Goal: Transaction & Acquisition: Purchase product/service

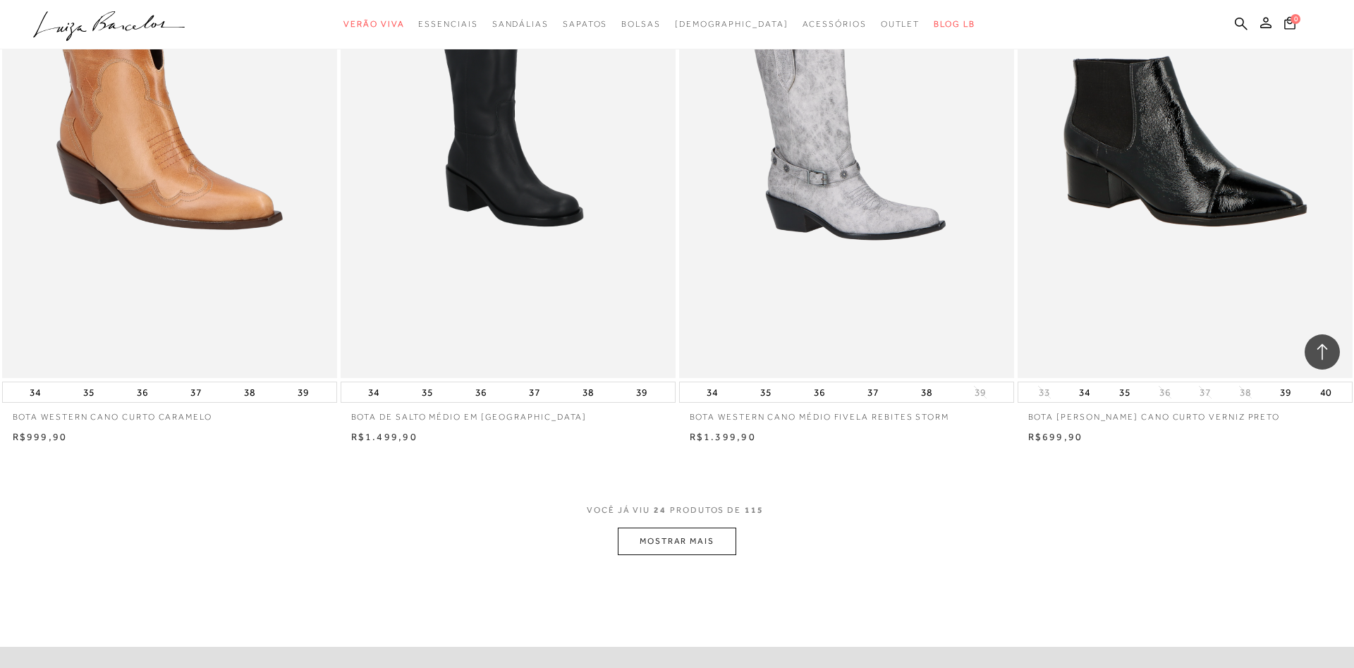
scroll to position [3237, 0]
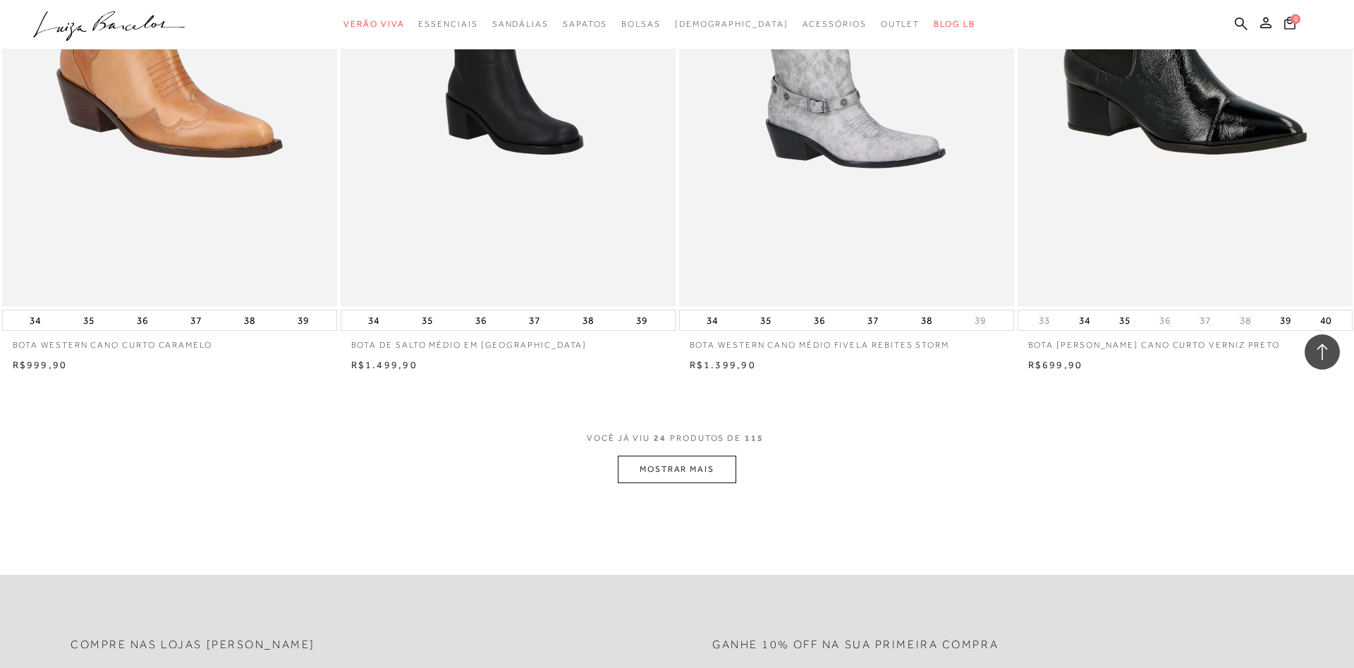
click at [695, 470] on button "MOSTRAR MAIS" at bounding box center [677, 470] width 118 height 28
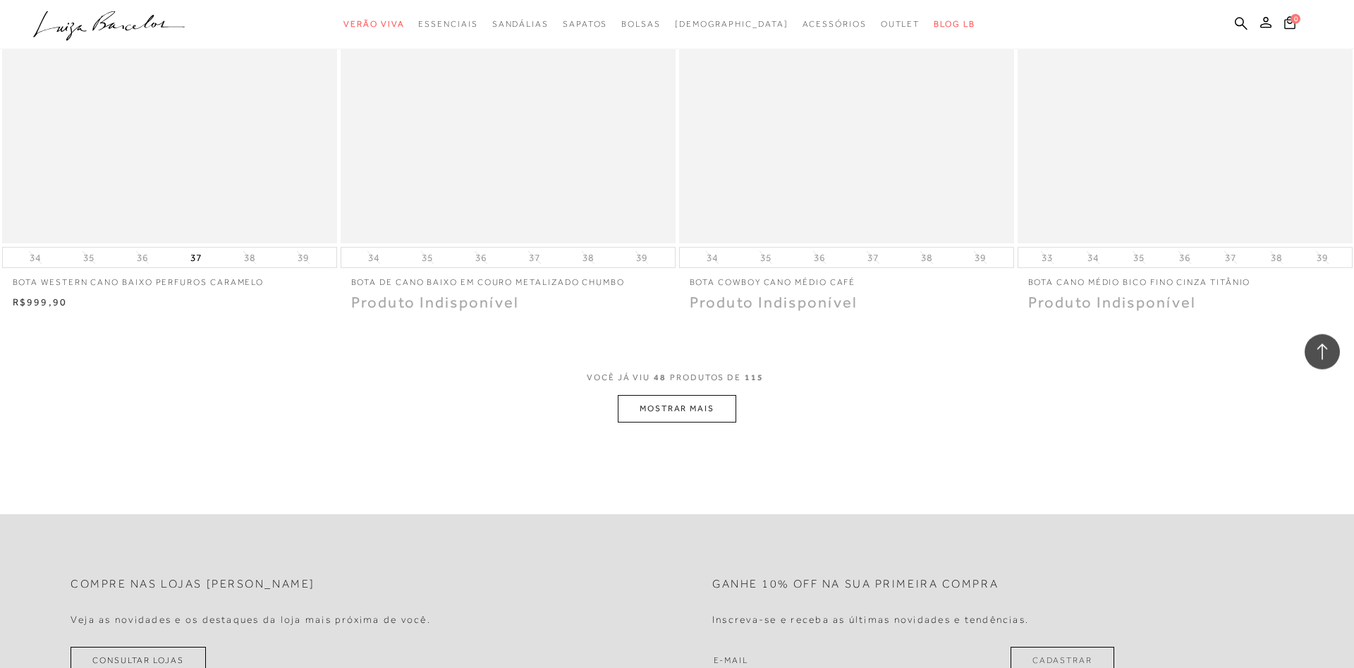
scroll to position [6834, 0]
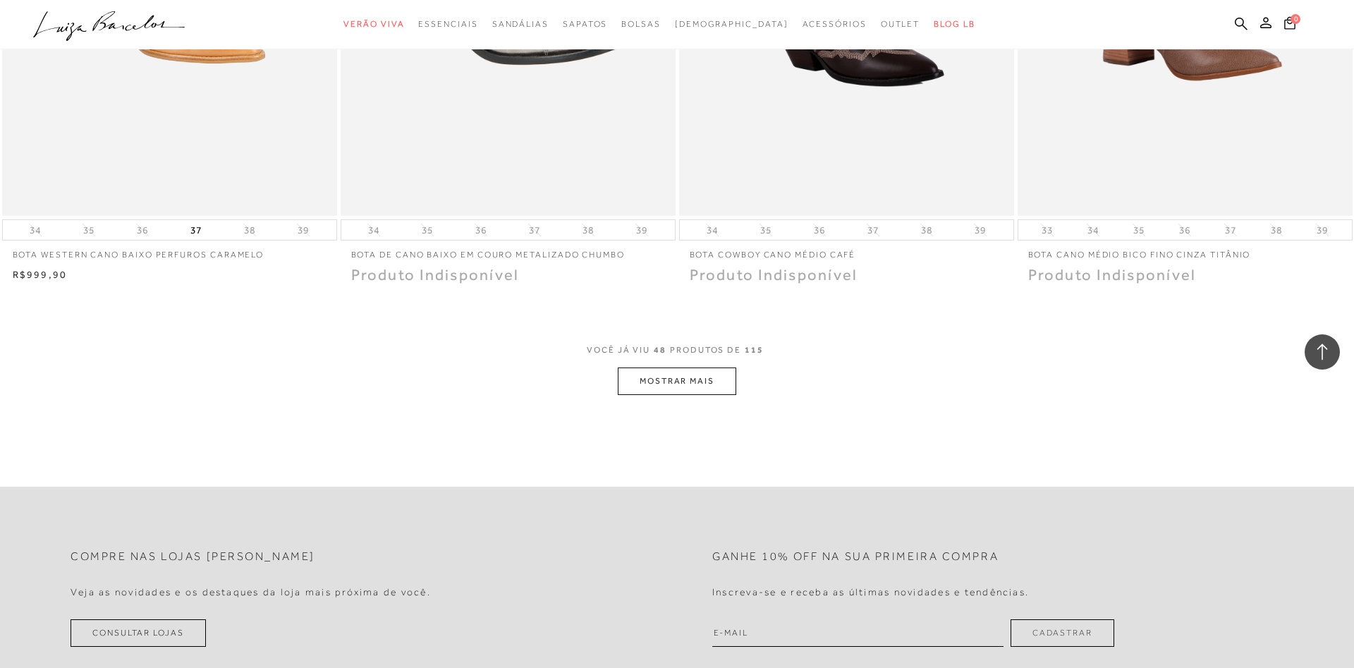
click at [705, 395] on button "MOSTRAR MAIS" at bounding box center [677, 381] width 118 height 28
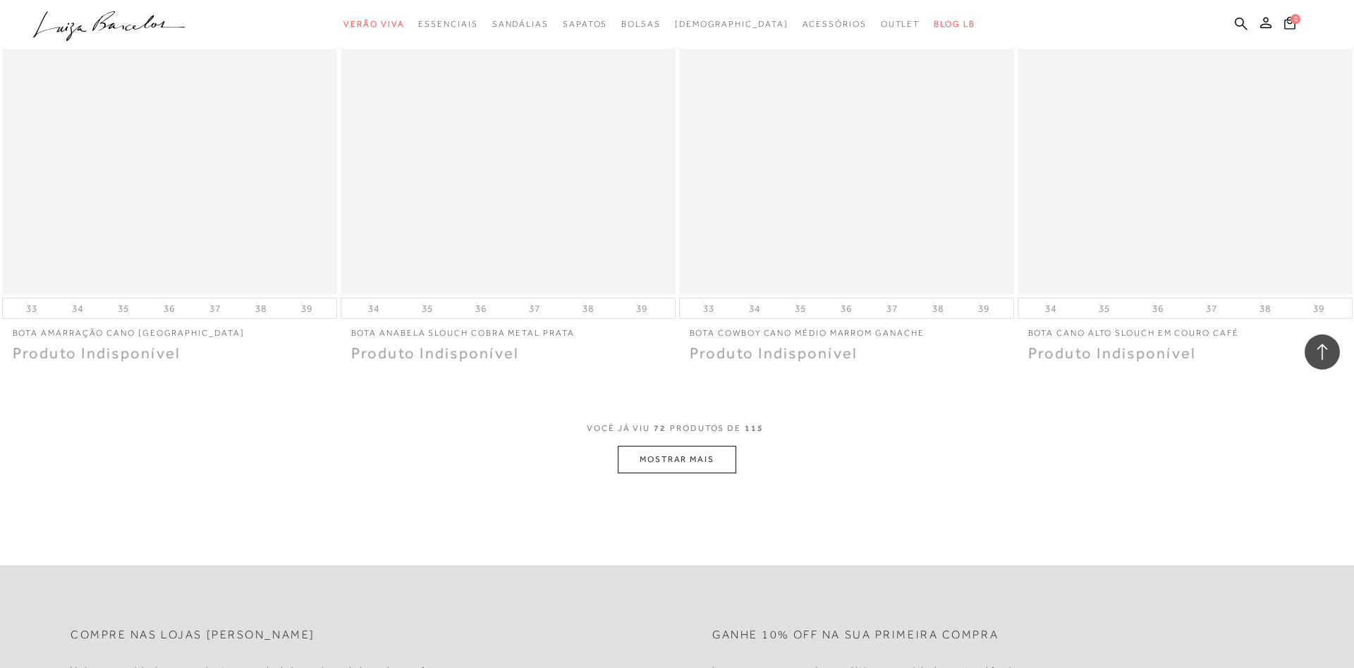
scroll to position [10503, 0]
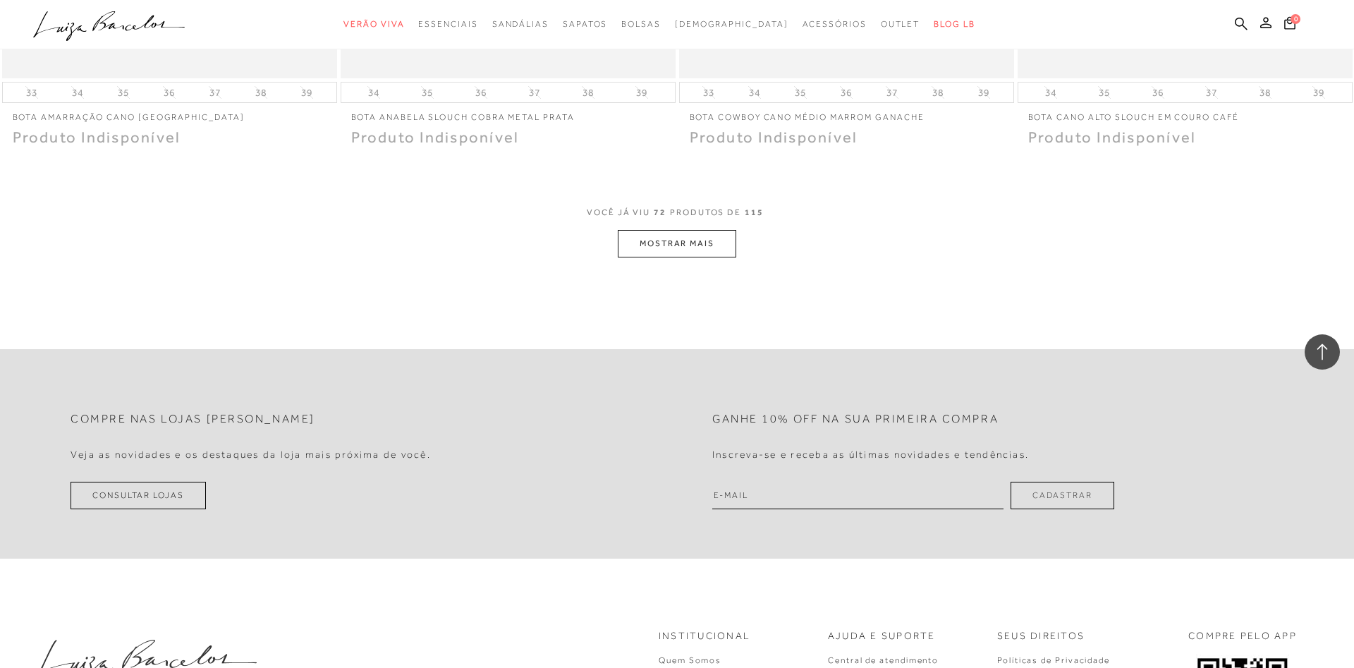
click at [690, 257] on button "MOSTRAR MAIS" at bounding box center [677, 244] width 118 height 28
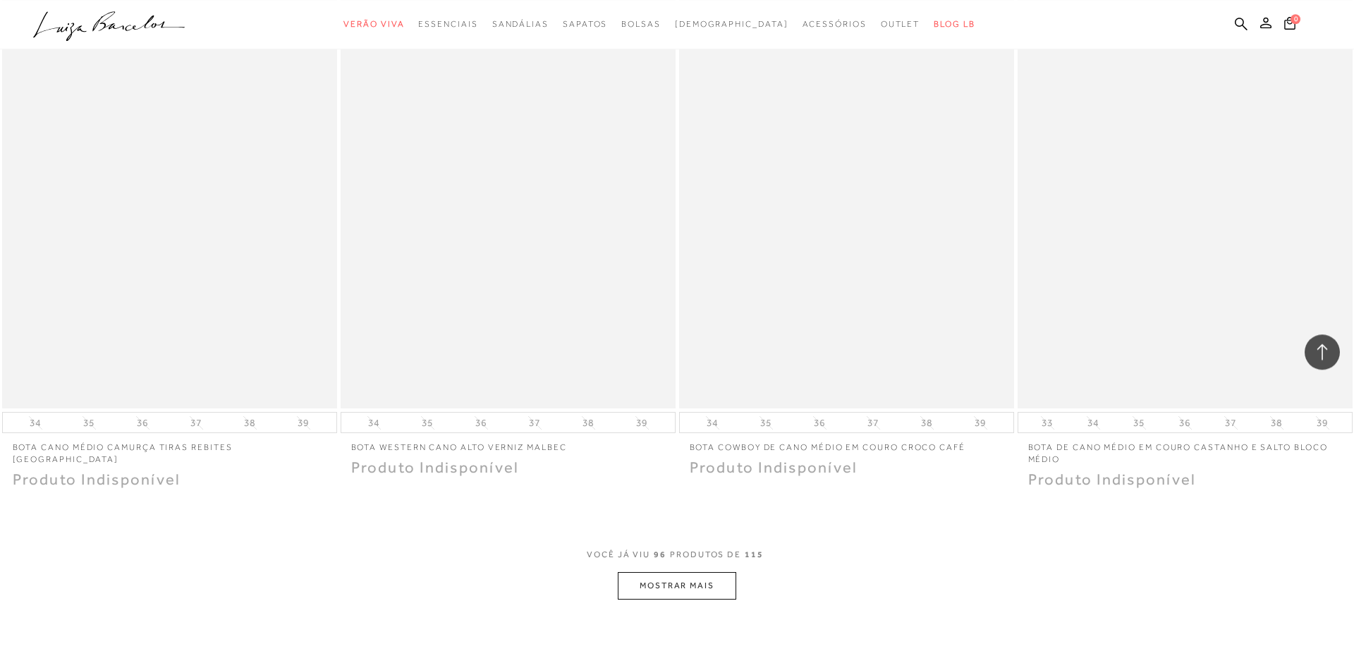
scroll to position [13669, 0]
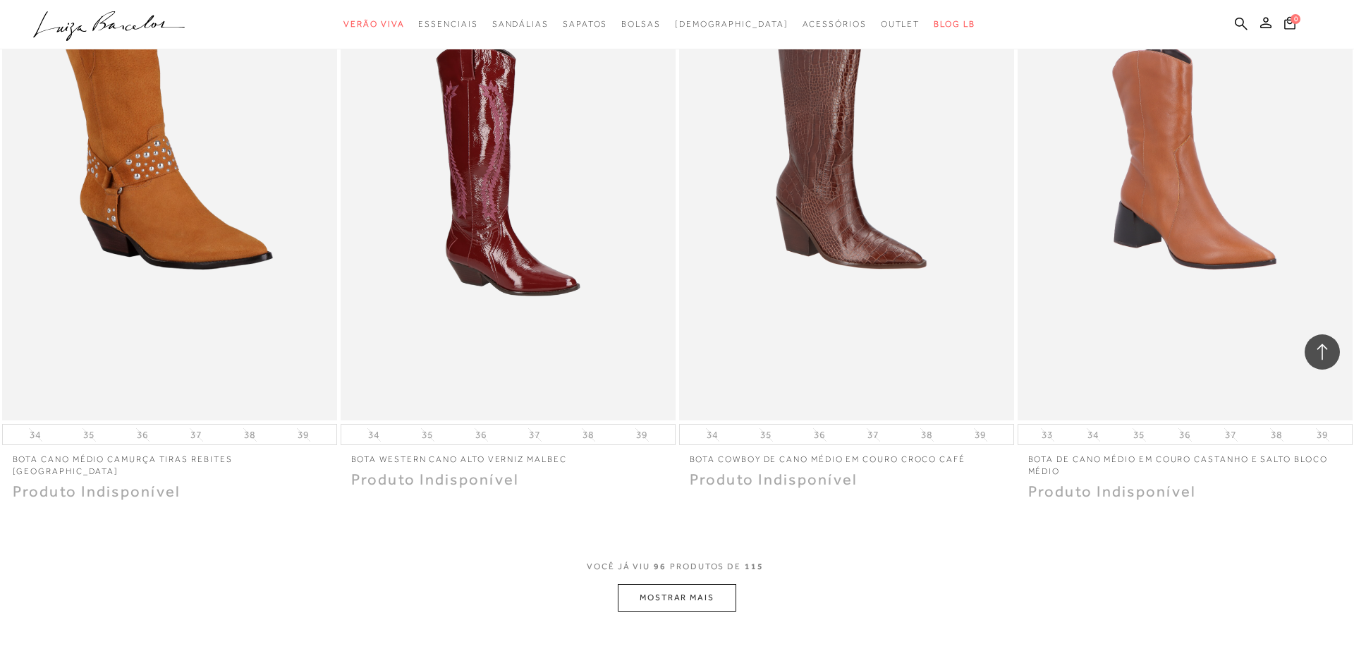
click at [699, 611] on button "MOSTRAR MAIS" at bounding box center [677, 598] width 118 height 28
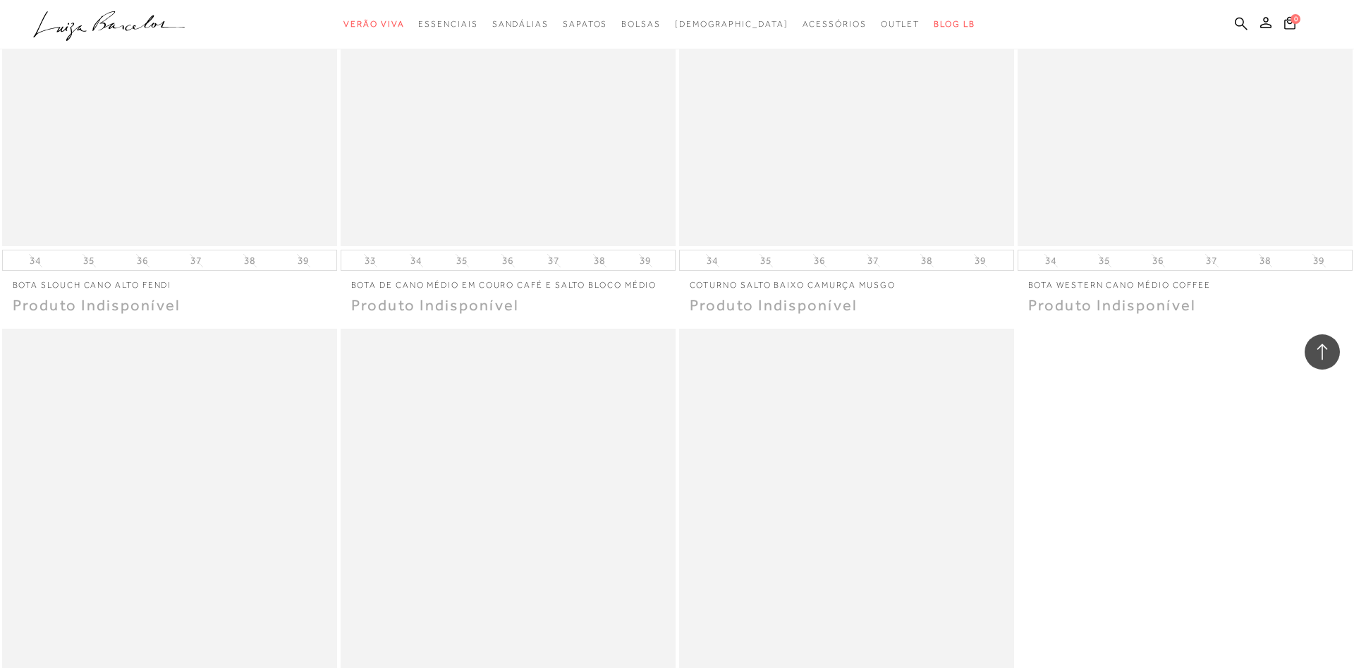
scroll to position [16187, 0]
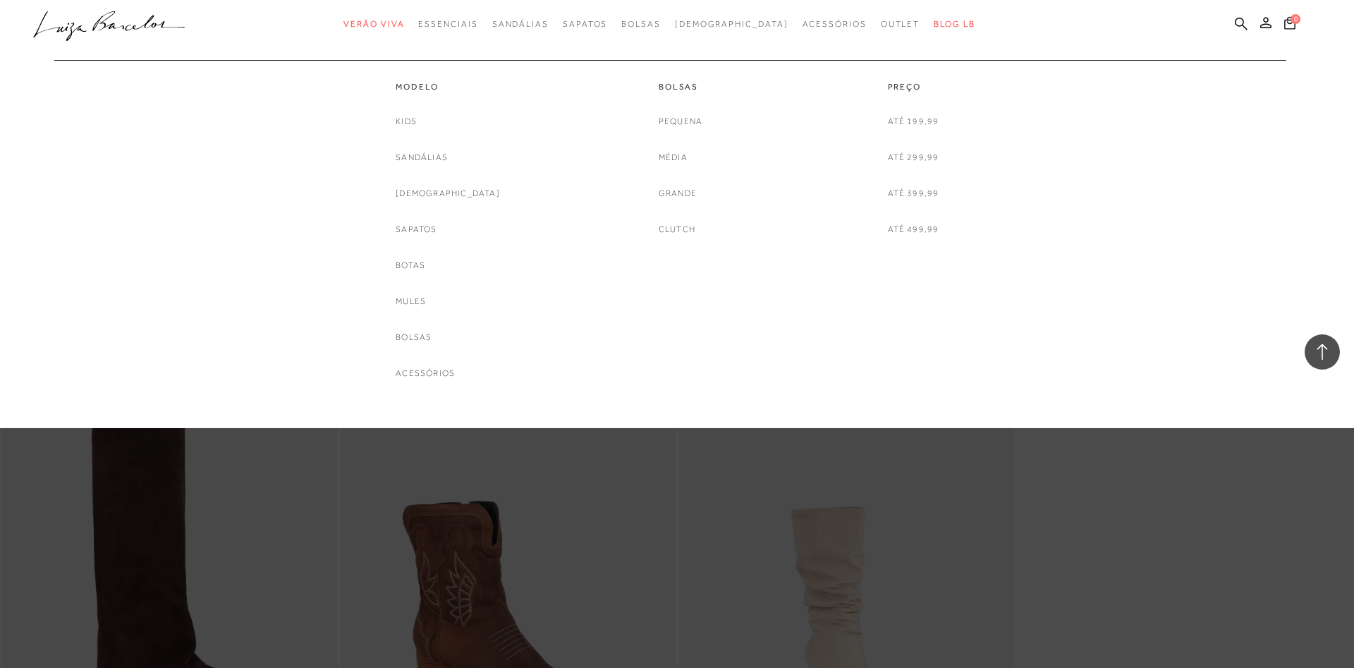
click at [425, 268] on link "Botas" at bounding box center [411, 265] width 30 height 15
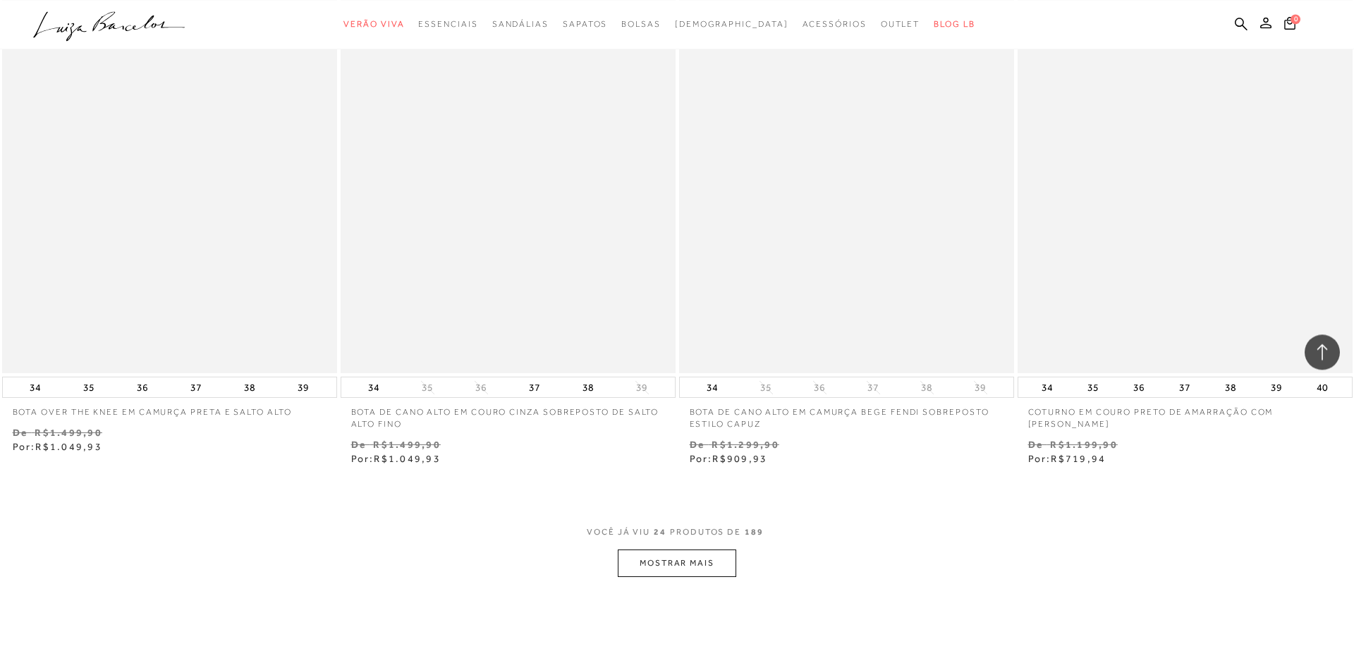
scroll to position [3381, 0]
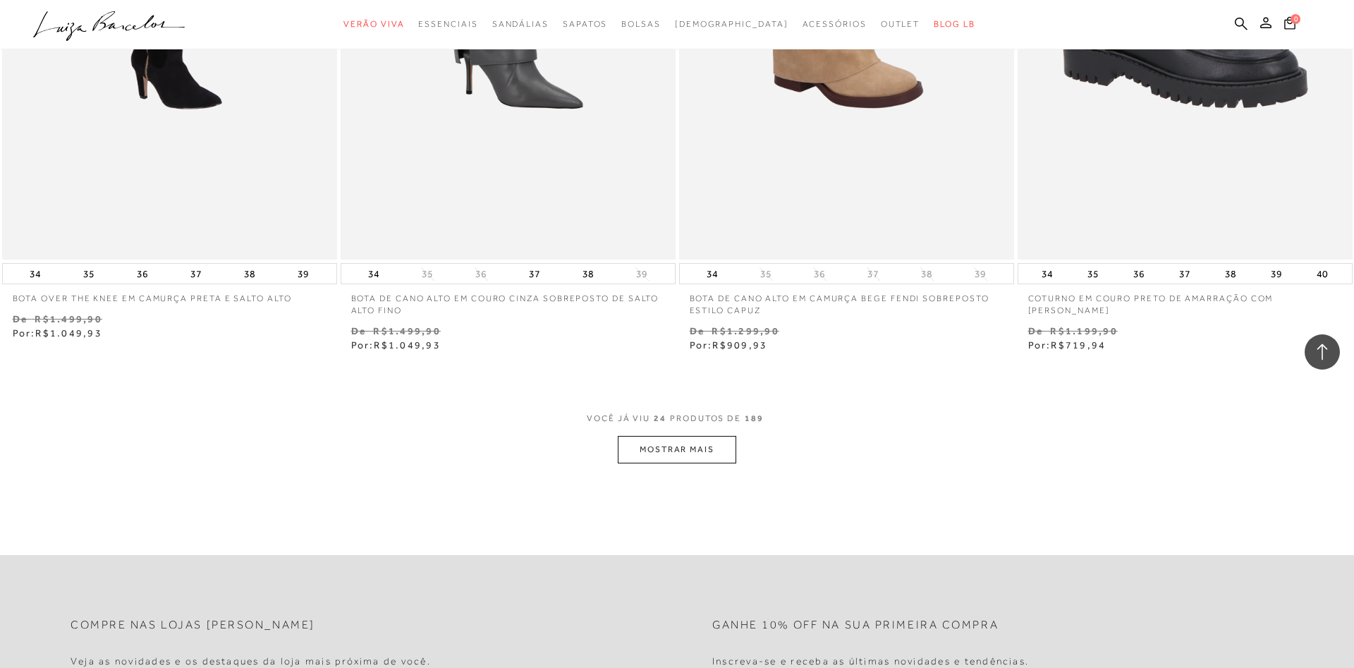
click at [683, 457] on button "MOSTRAR MAIS" at bounding box center [677, 450] width 118 height 28
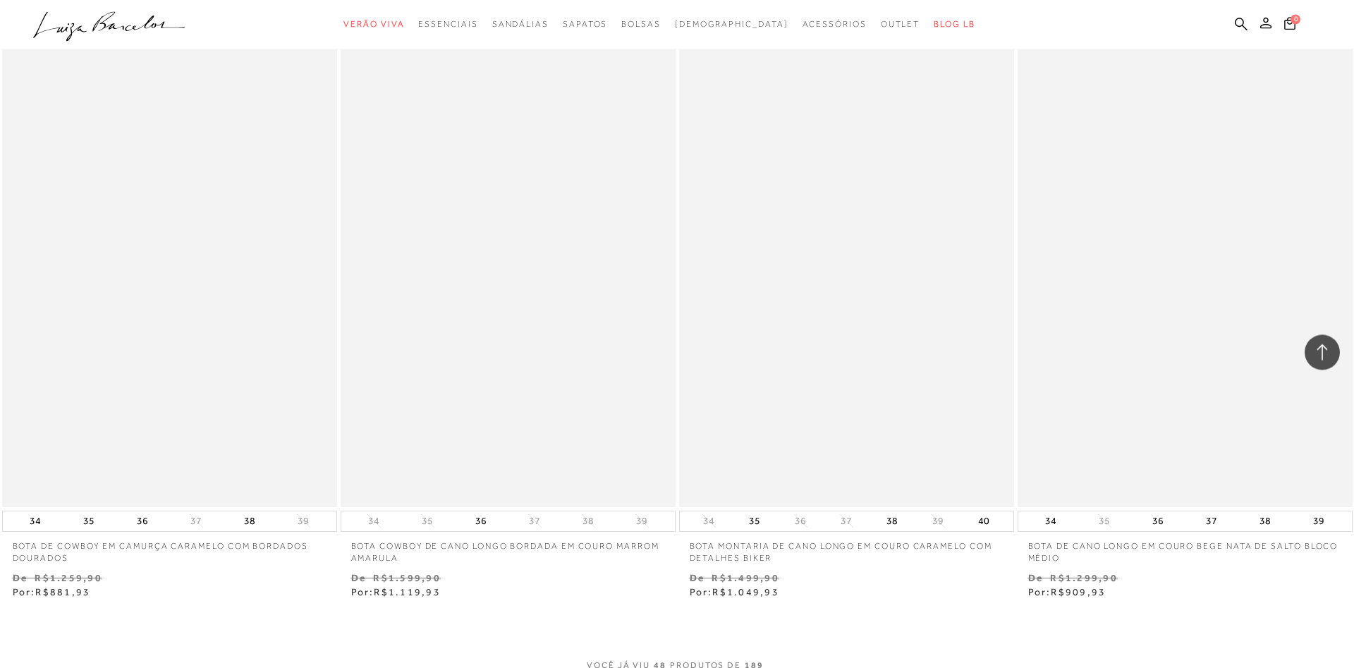
scroll to position [6834, 0]
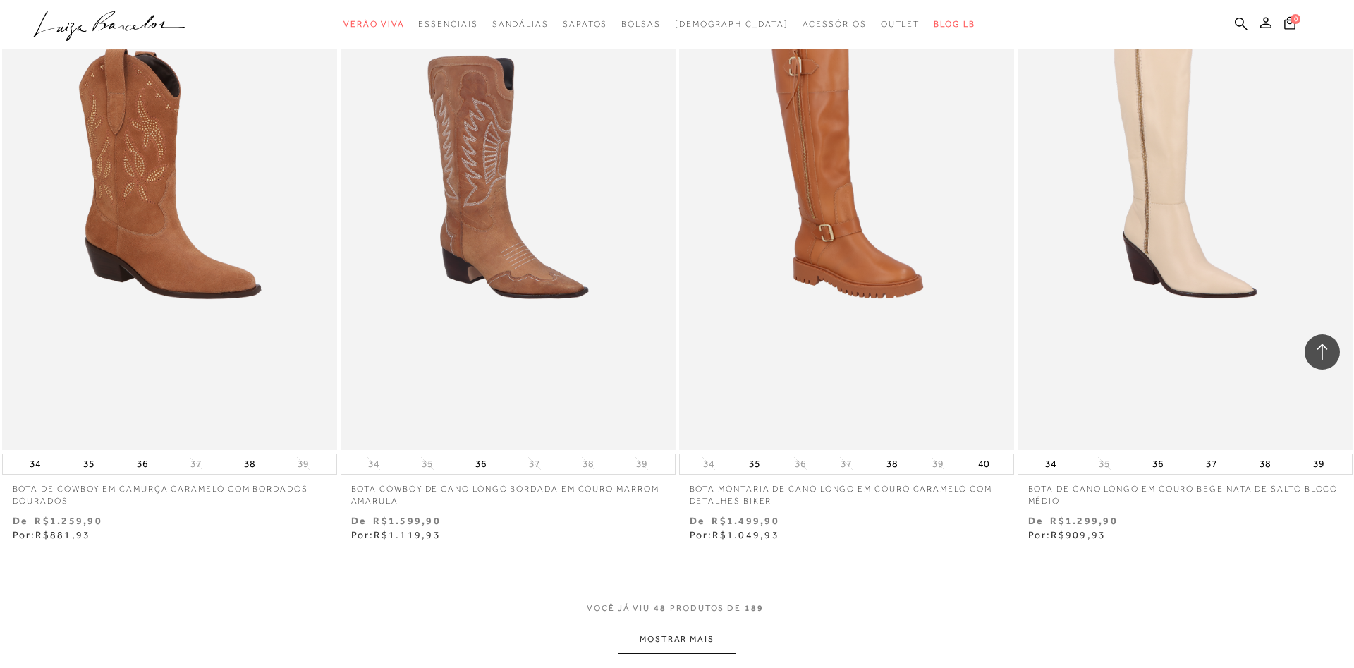
click at [671, 635] on button "MOSTRAR MAIS" at bounding box center [677, 640] width 118 height 28
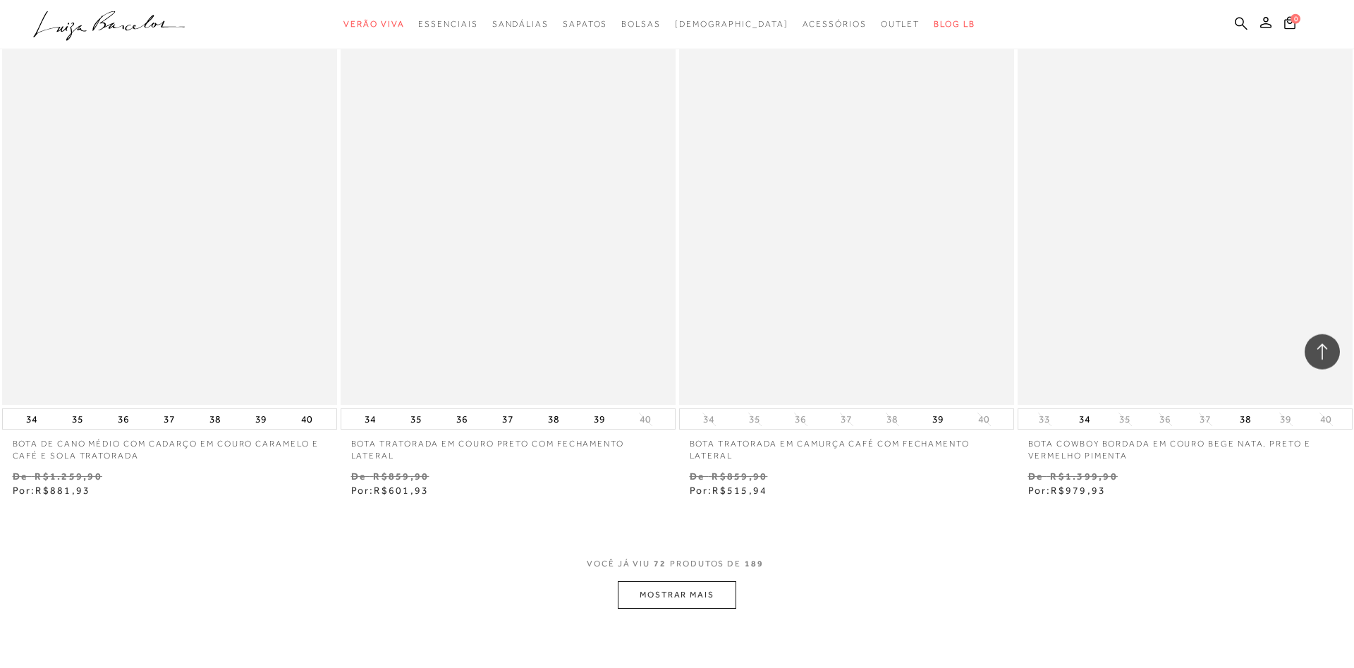
scroll to position [10575, 0]
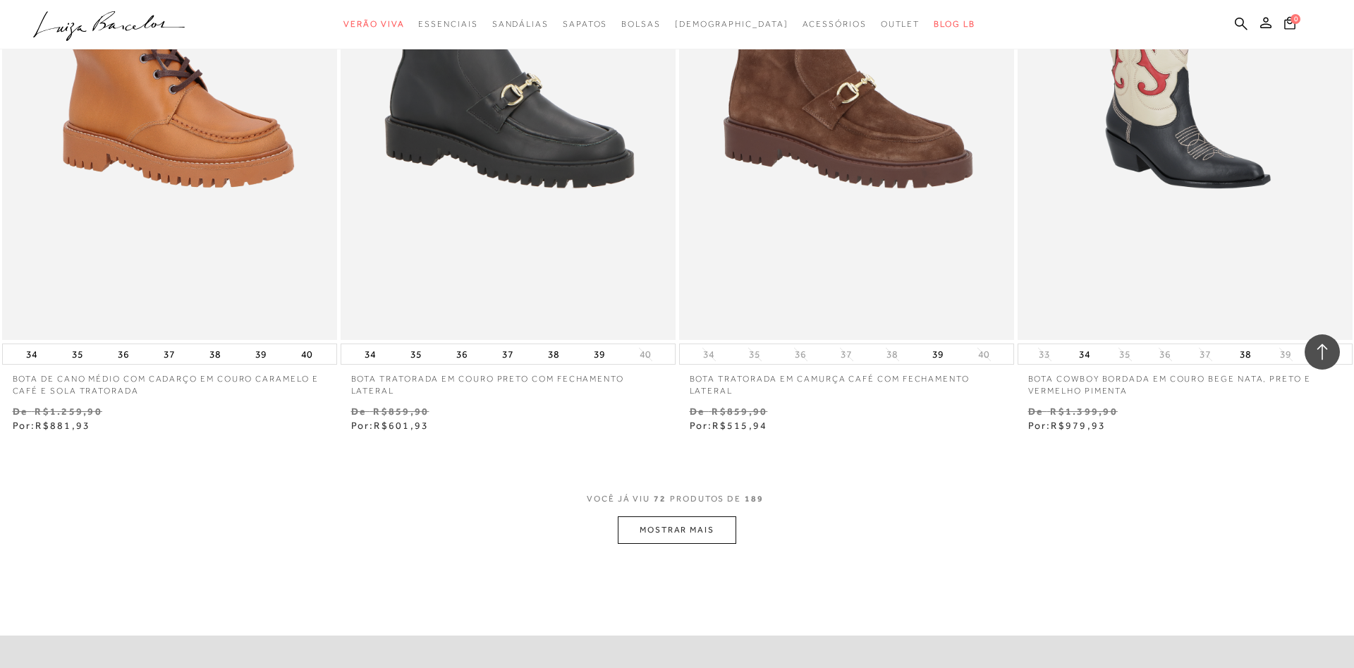
click at [719, 534] on button "MOSTRAR MAIS" at bounding box center [677, 530] width 118 height 28
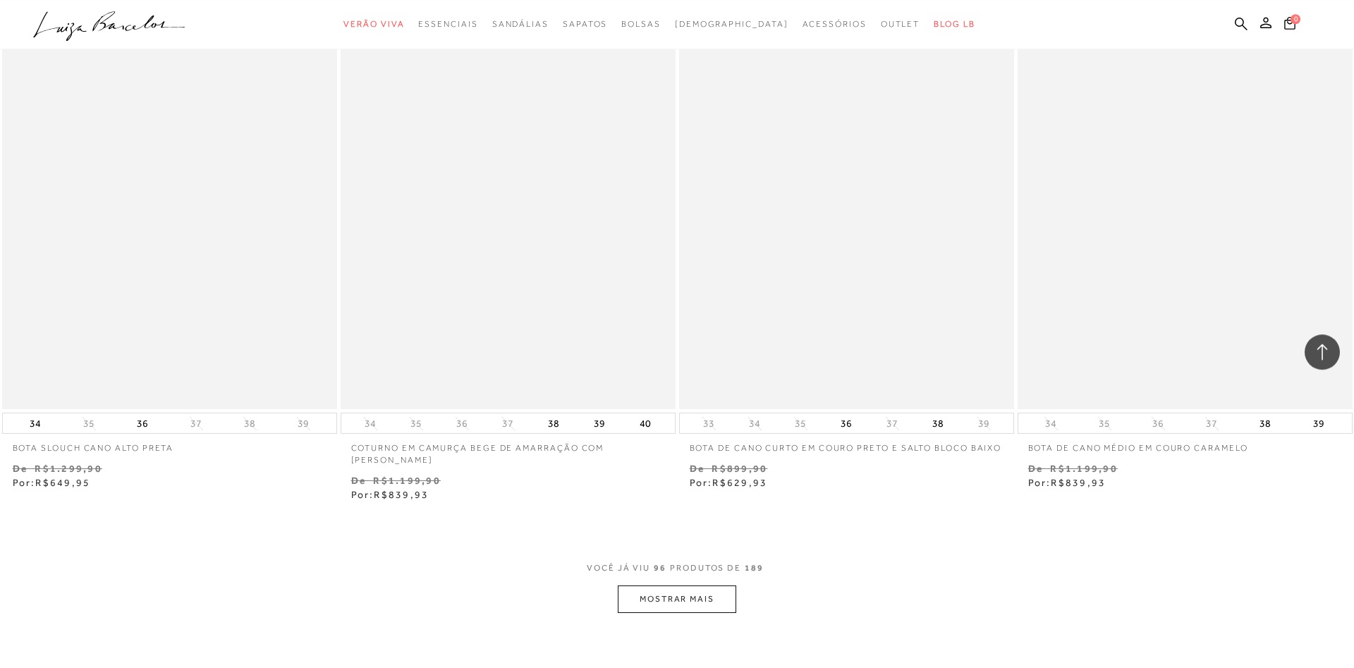
scroll to position [14244, 0]
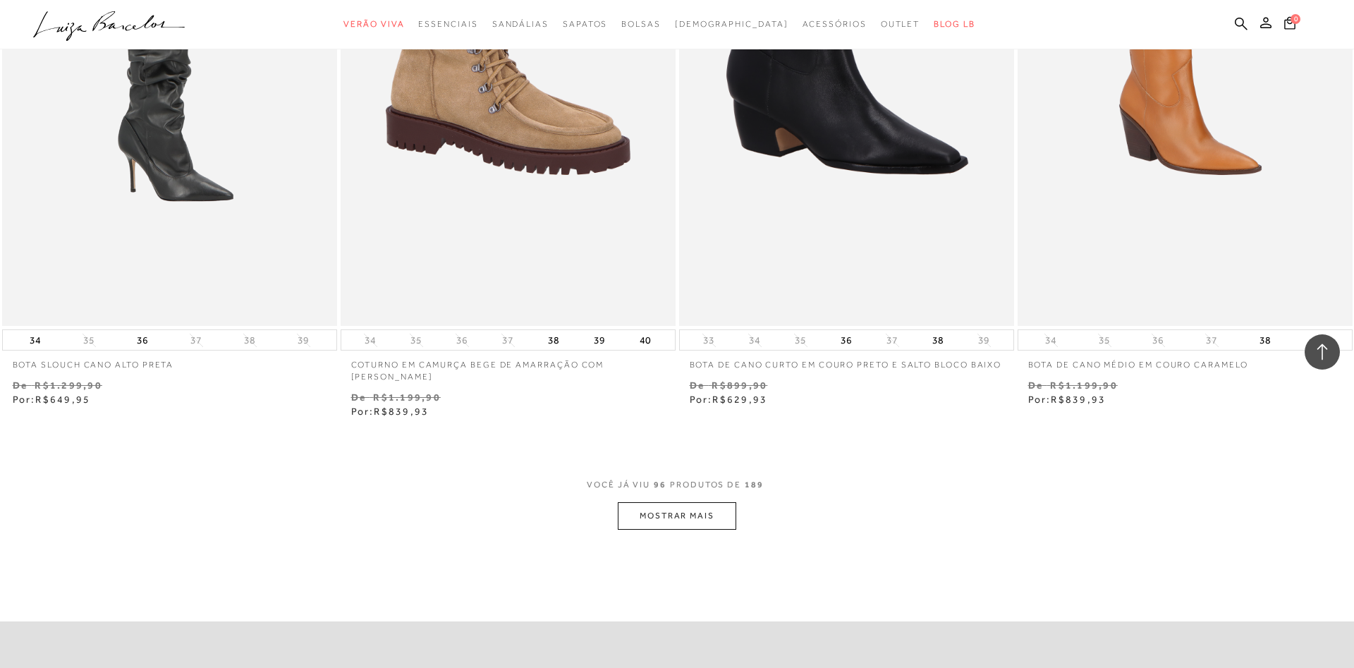
click at [662, 515] on button "MOSTRAR MAIS" at bounding box center [677, 516] width 118 height 28
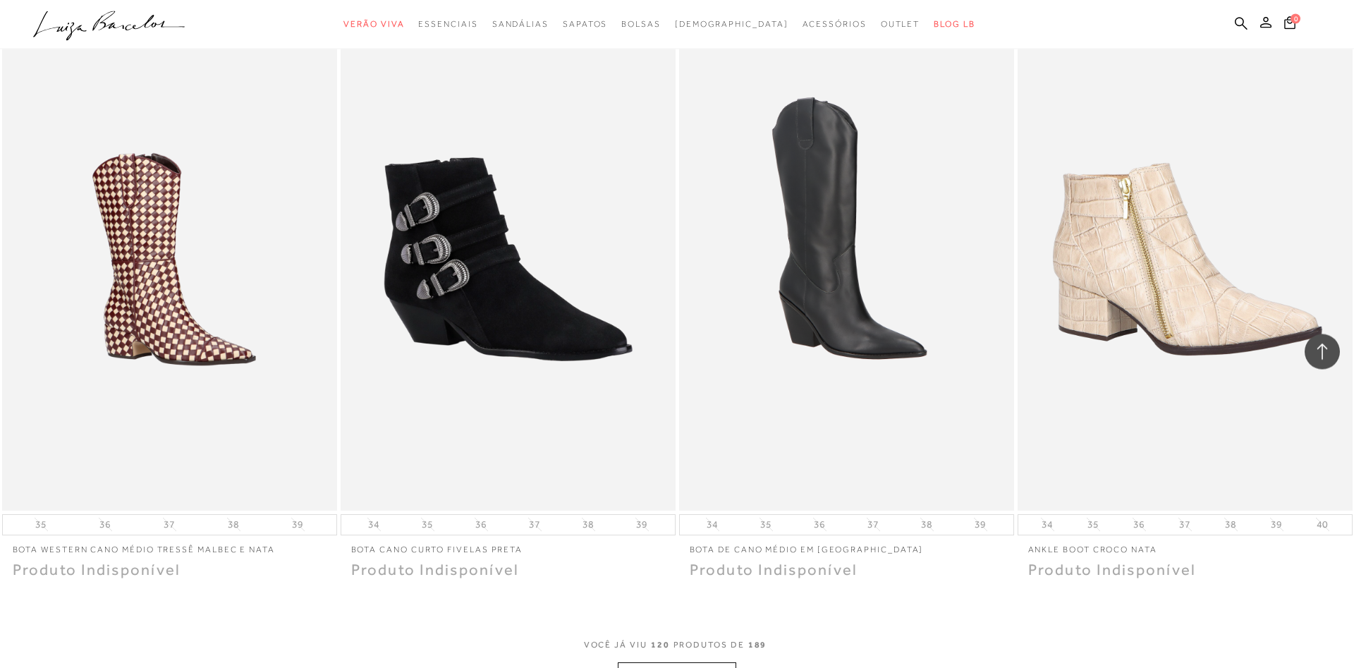
scroll to position [18057, 0]
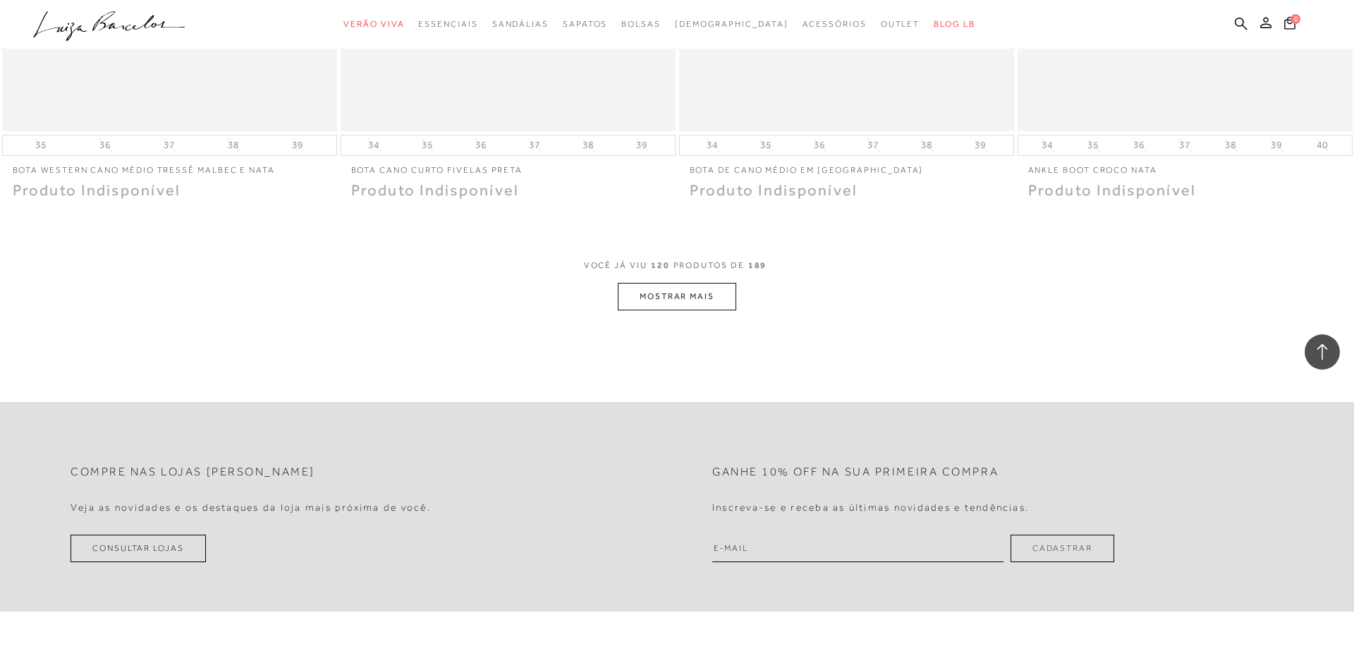
click at [704, 307] on button "MOSTRAR MAIS" at bounding box center [677, 297] width 118 height 28
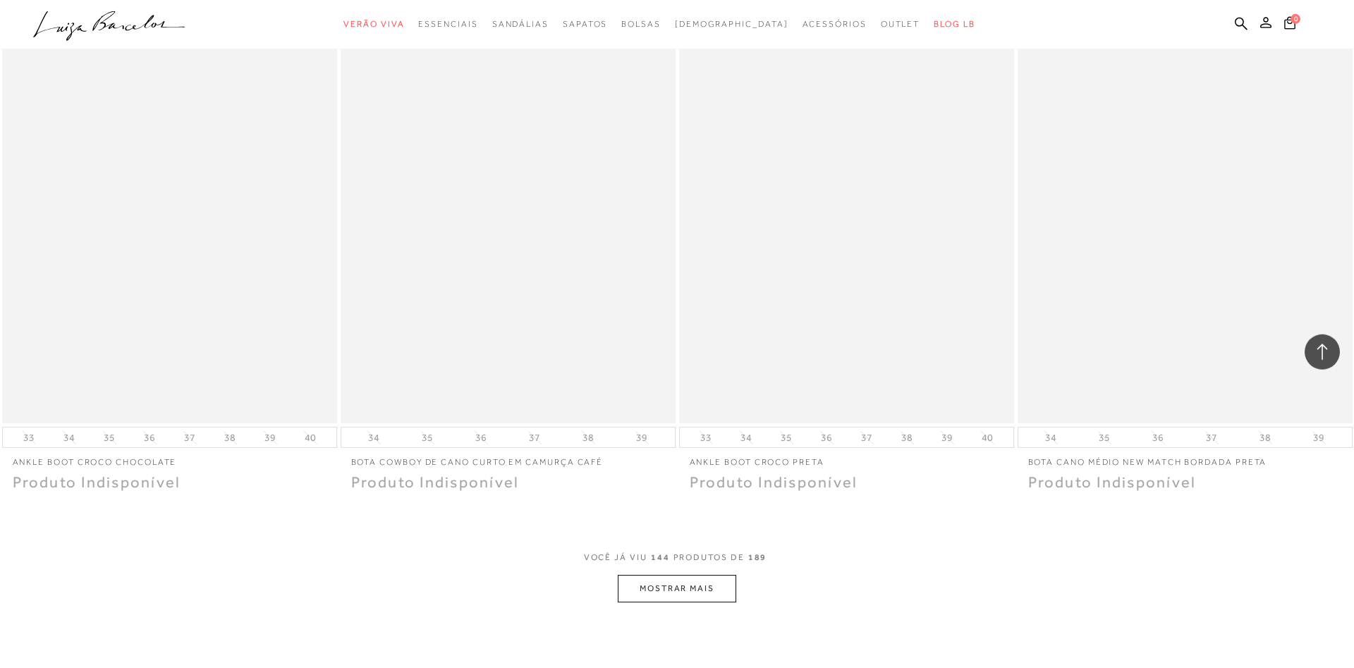
scroll to position [21582, 0]
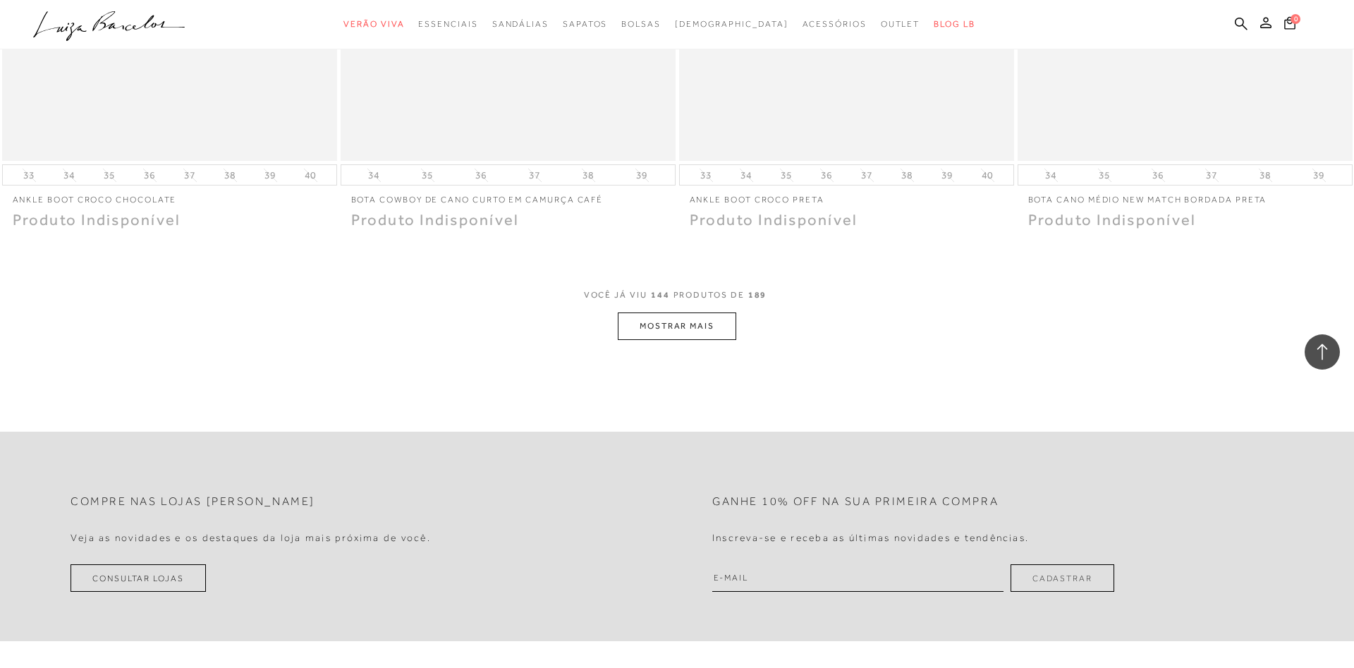
click at [719, 329] on button "MOSTRAR MAIS" at bounding box center [677, 326] width 118 height 28
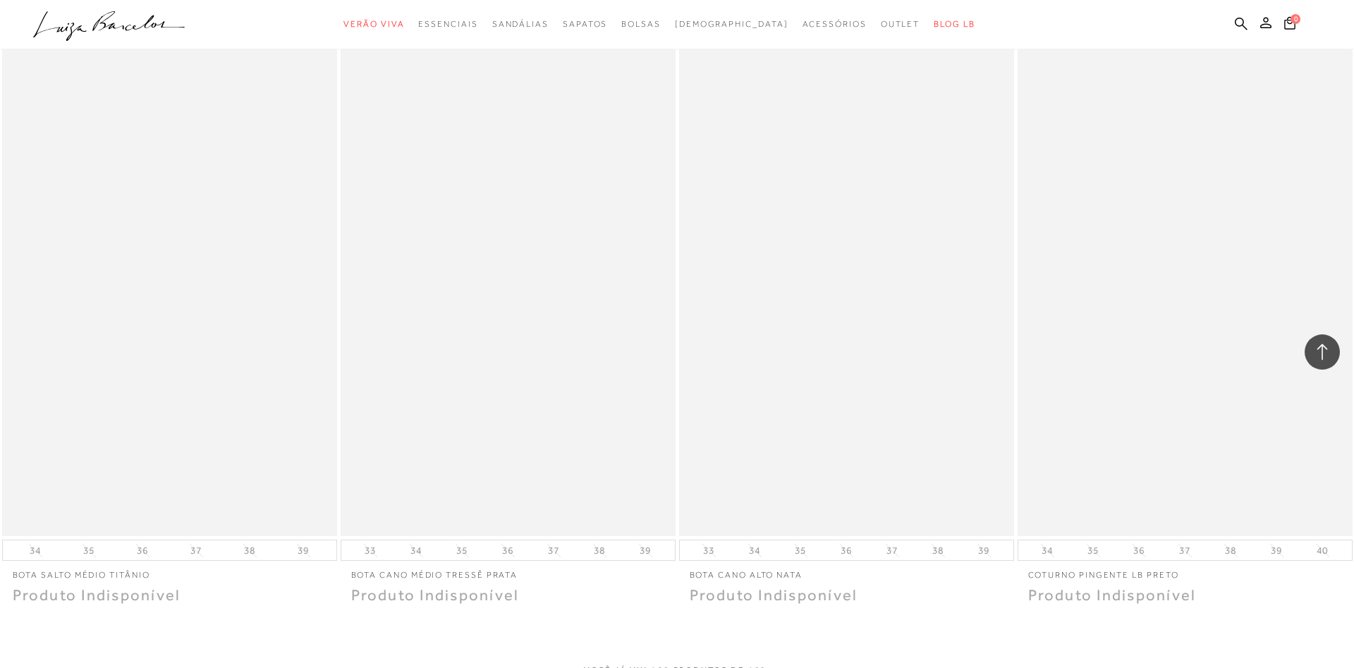
scroll to position [24891, 0]
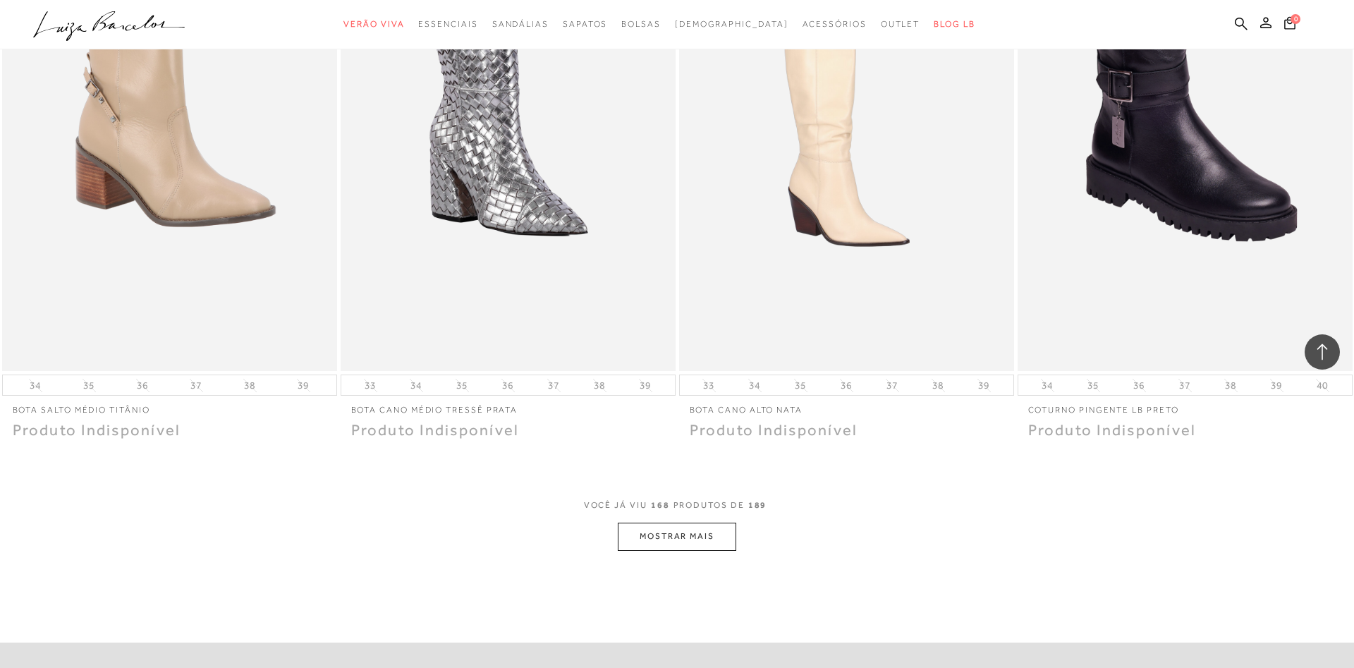
click at [664, 542] on button "MOSTRAR MAIS" at bounding box center [677, 537] width 118 height 28
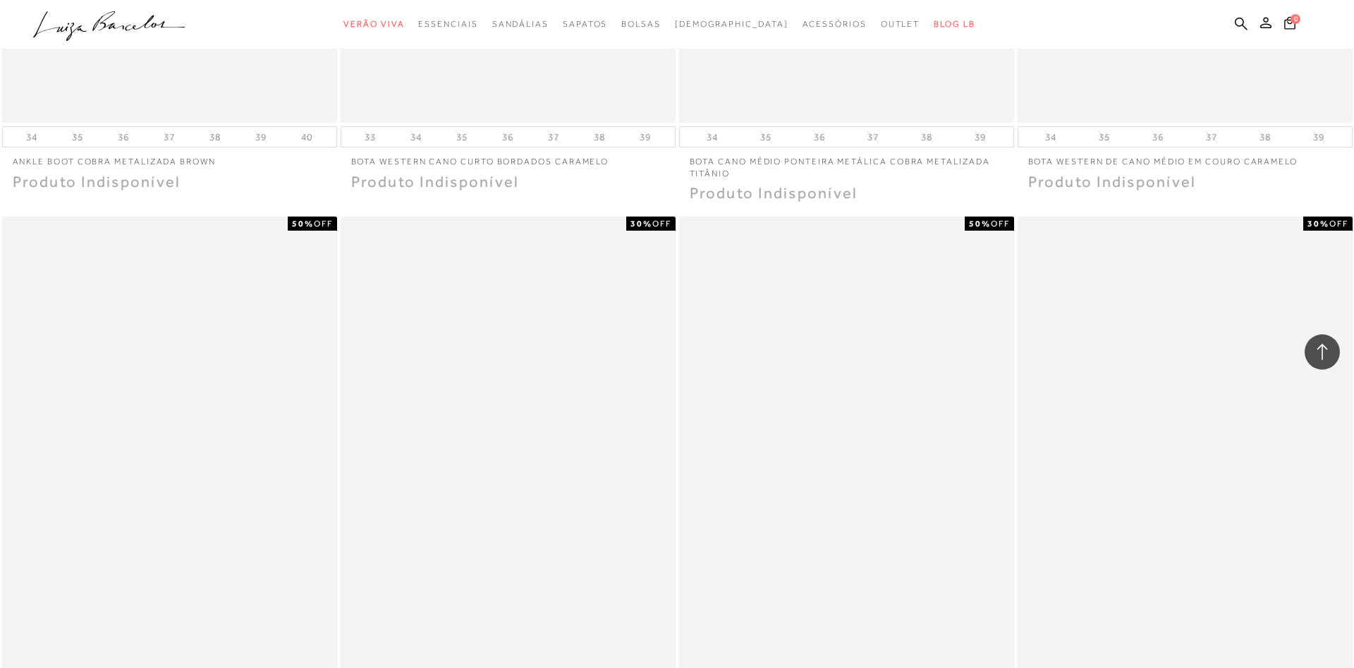
scroll to position [26546, 0]
